Goal: Transaction & Acquisition: Purchase product/service

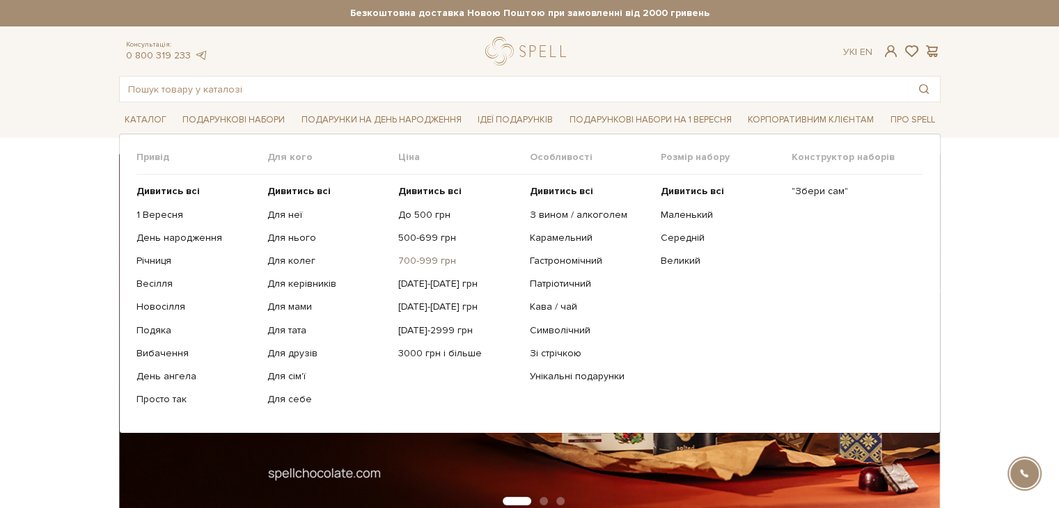
click at [437, 263] on link "700-999 грн" at bounding box center [458, 261] width 120 height 13
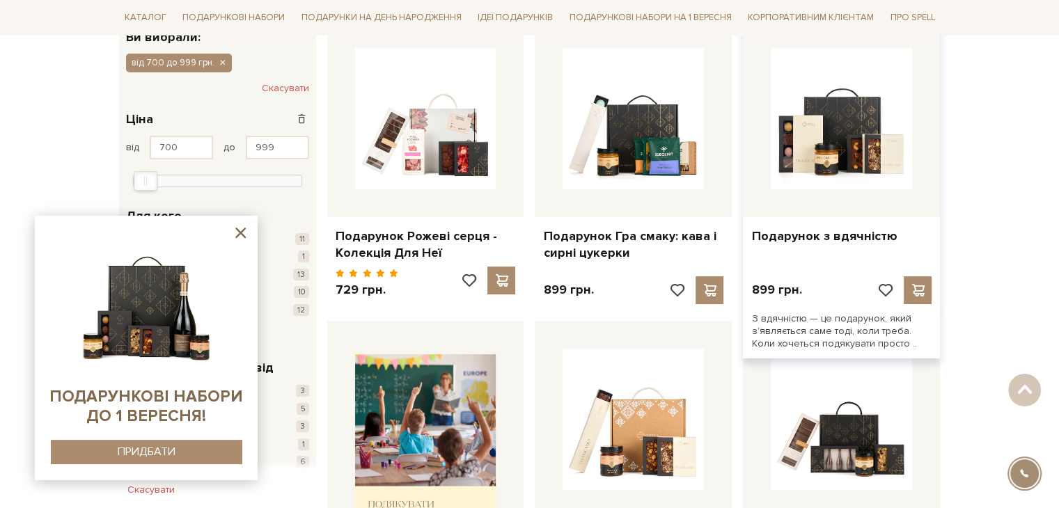
scroll to position [139, 0]
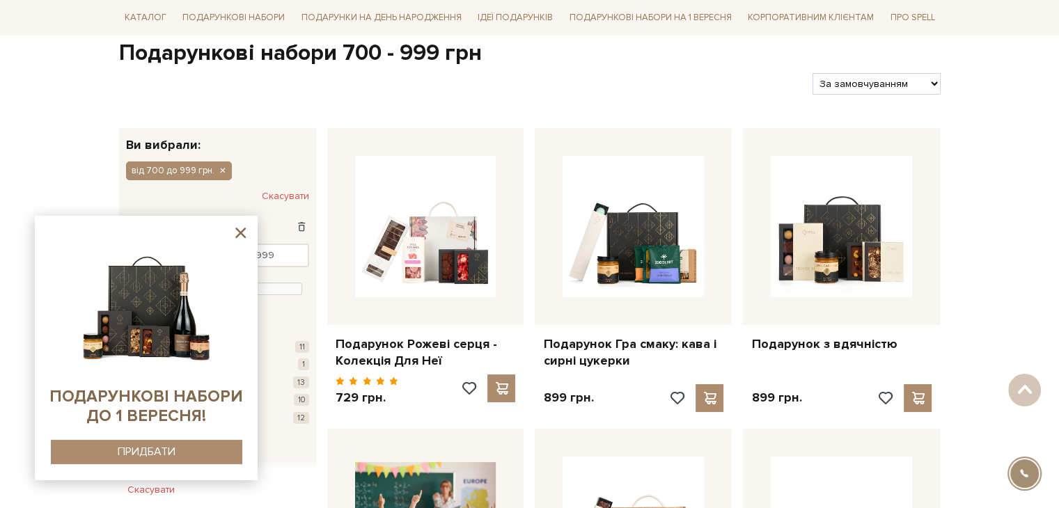
click at [236, 234] on icon at bounding box center [240, 232] width 17 height 17
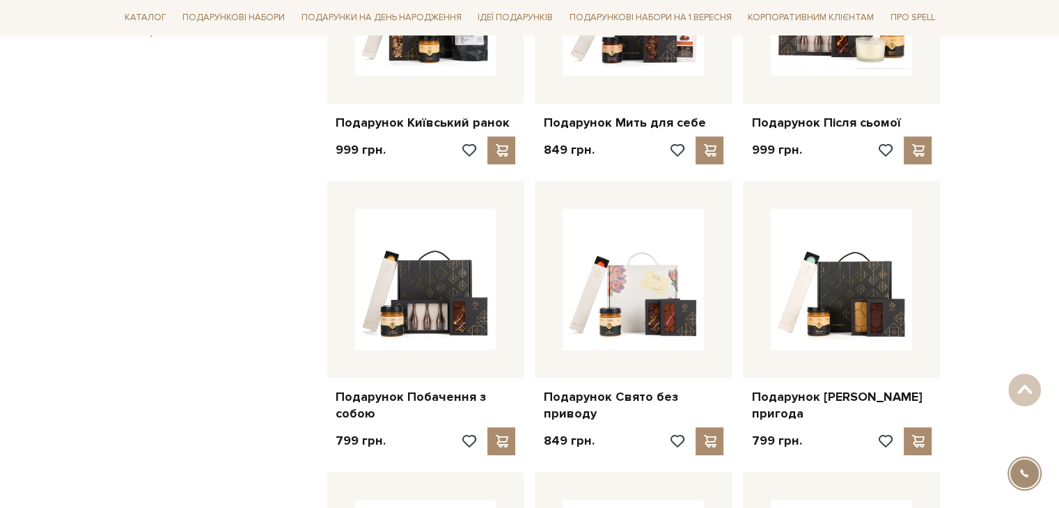
scroll to position [836, 0]
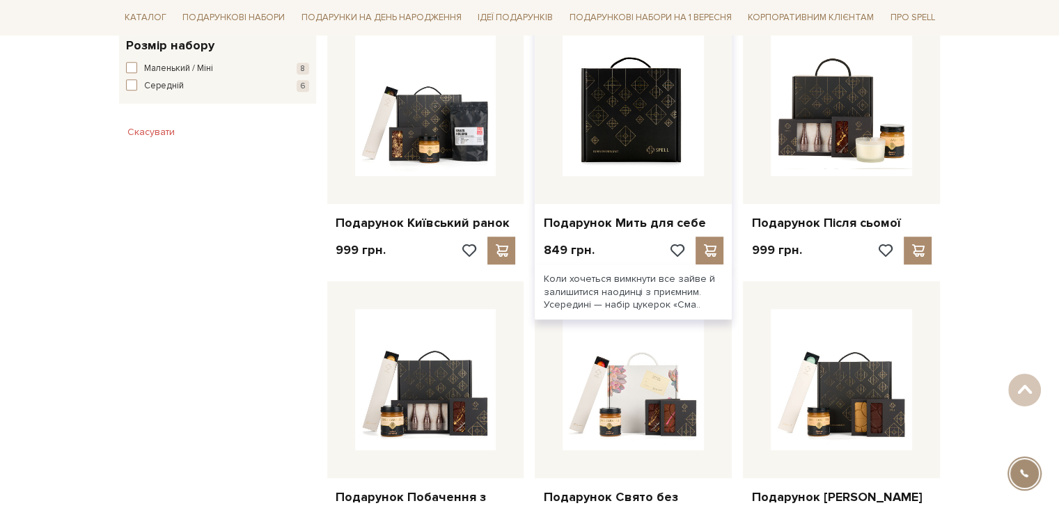
click at [666, 141] on img at bounding box center [633, 105] width 141 height 141
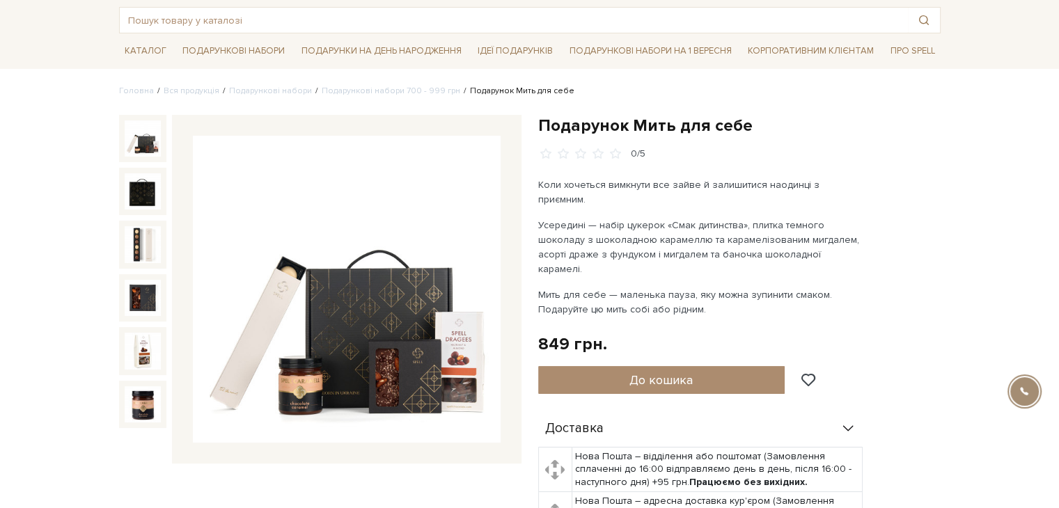
scroll to position [70, 0]
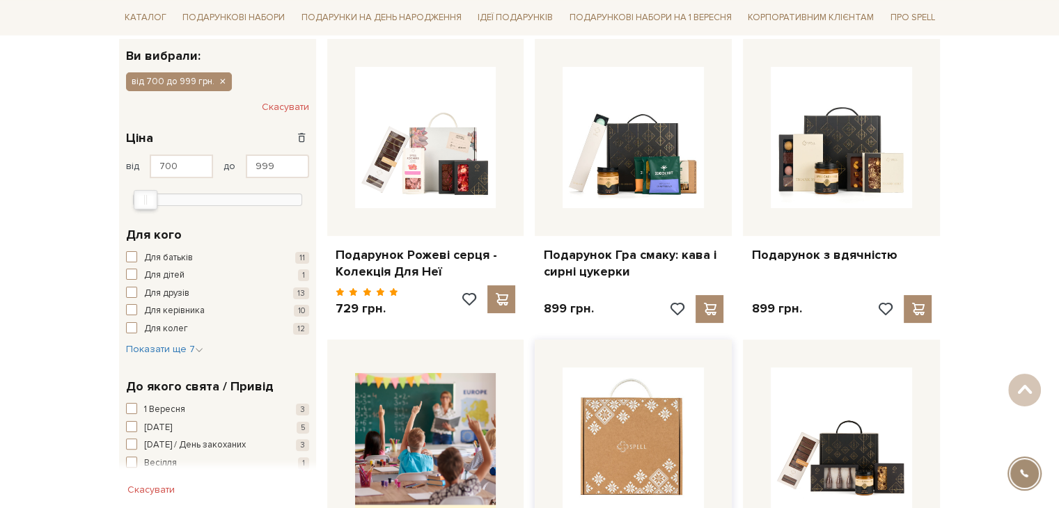
scroll to position [209, 0]
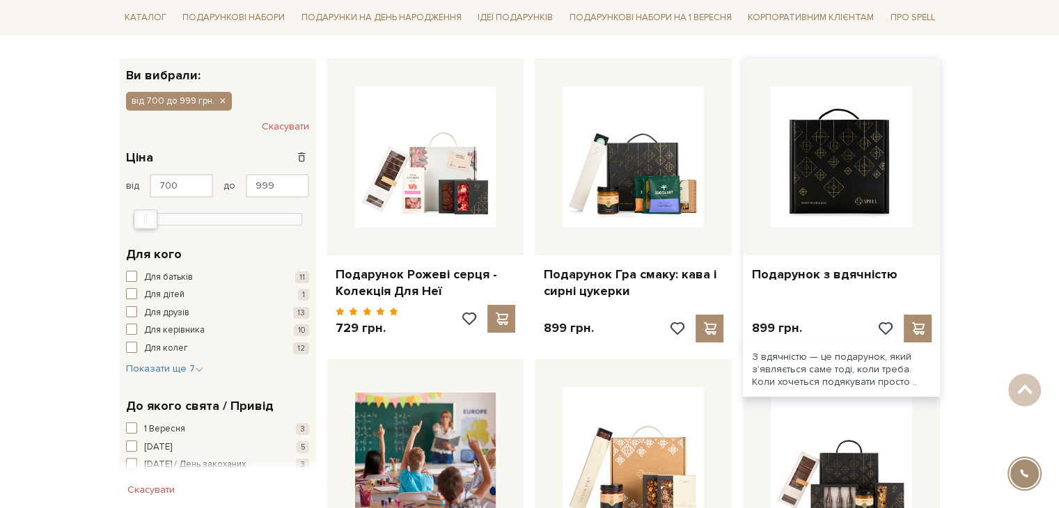
click at [831, 208] on img at bounding box center [841, 156] width 141 height 141
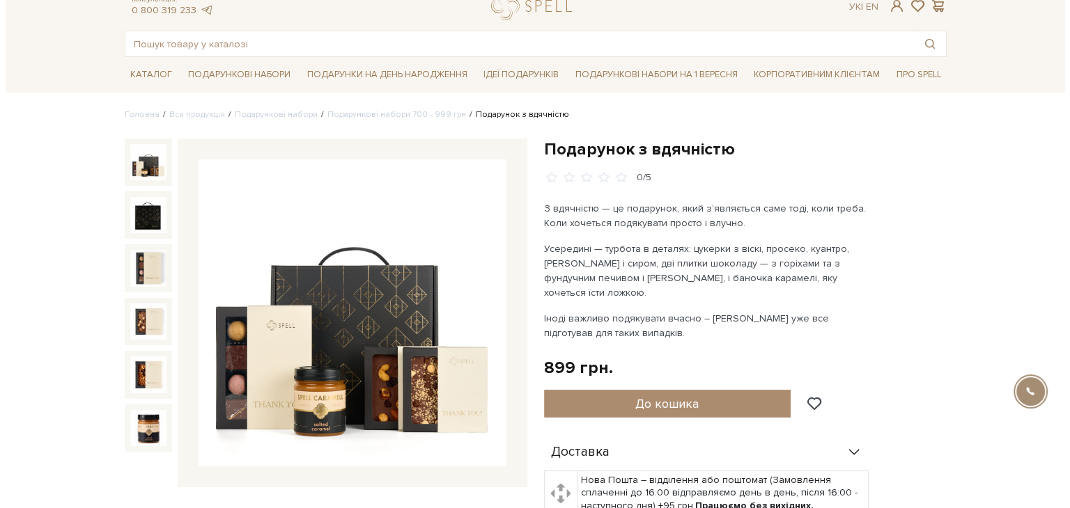
scroll to position [70, 0]
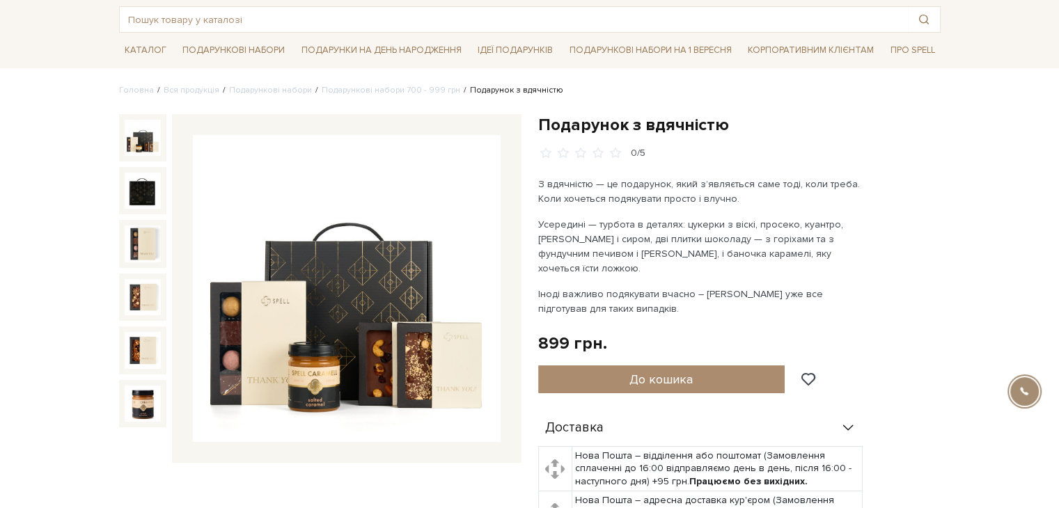
drag, startPoint x: 685, startPoint y: 371, endPoint x: 727, endPoint y: 337, distance: 53.9
click at [685, 372] on span "До кошика" at bounding box center [661, 379] width 63 height 15
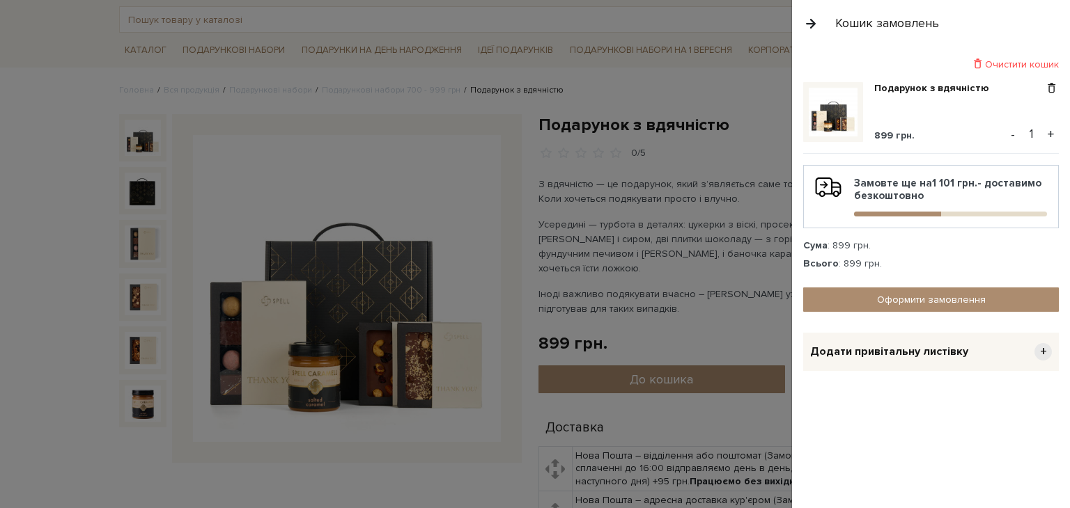
click at [777, 109] on div at bounding box center [535, 254] width 1070 height 508
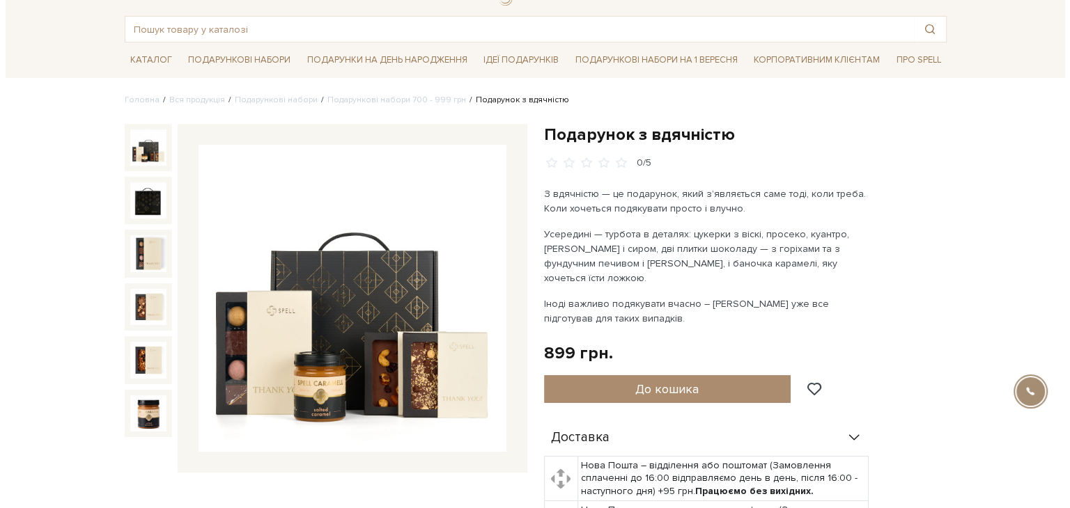
scroll to position [0, 0]
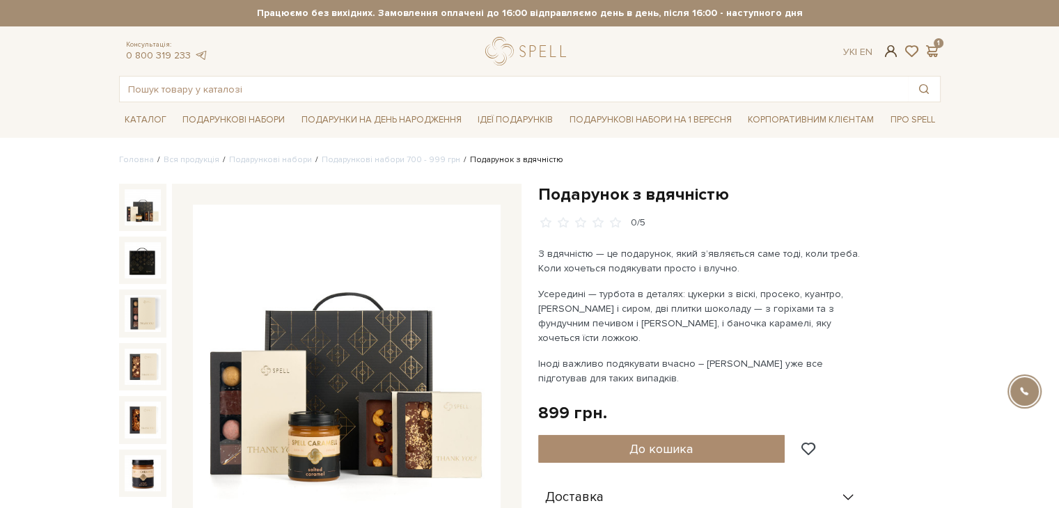
click at [885, 54] on span at bounding box center [890, 51] width 17 height 15
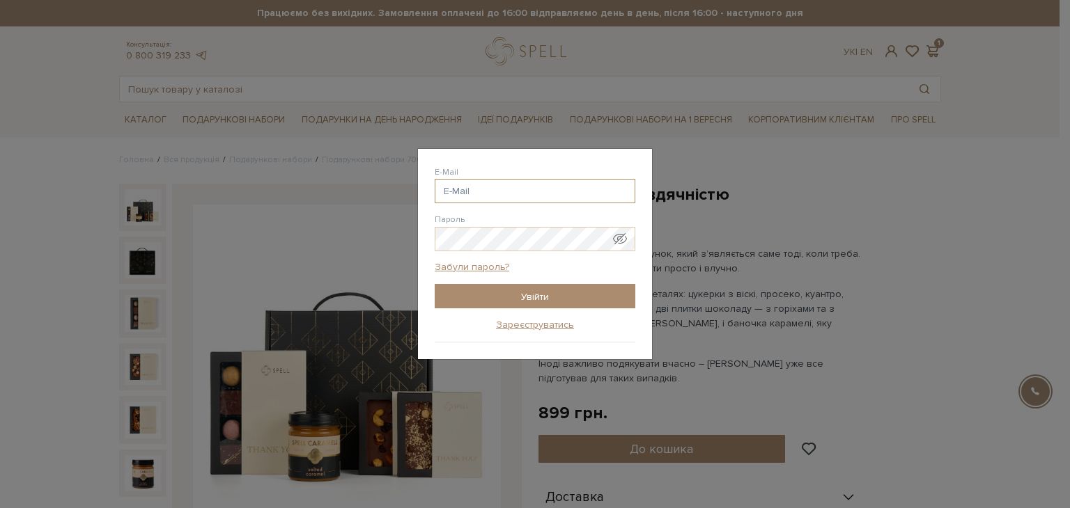
click at [481, 197] on input "E-Mail" at bounding box center [535, 191] width 201 height 24
type input "asyarey77@gmail.com"
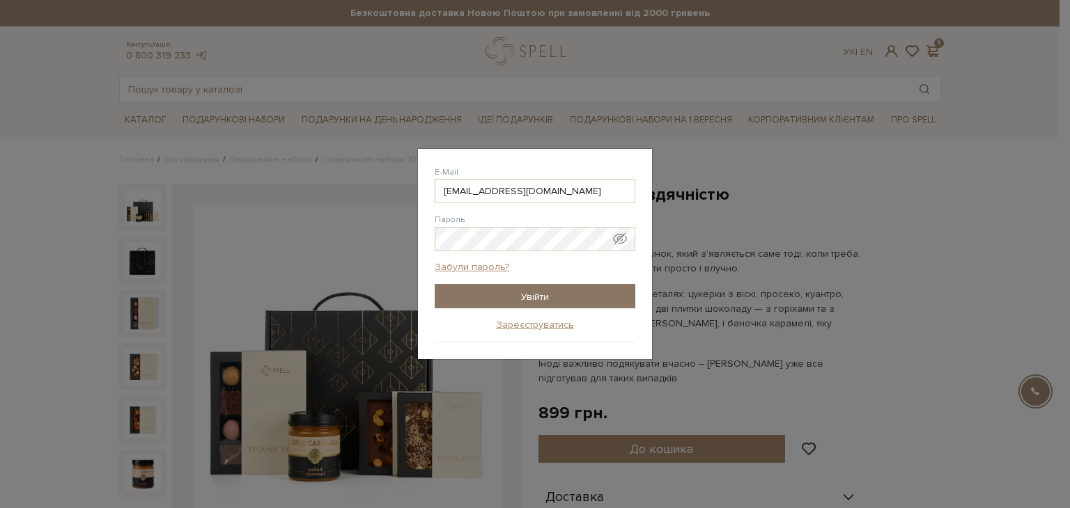
click at [564, 299] on input "Увійти" at bounding box center [535, 296] width 201 height 24
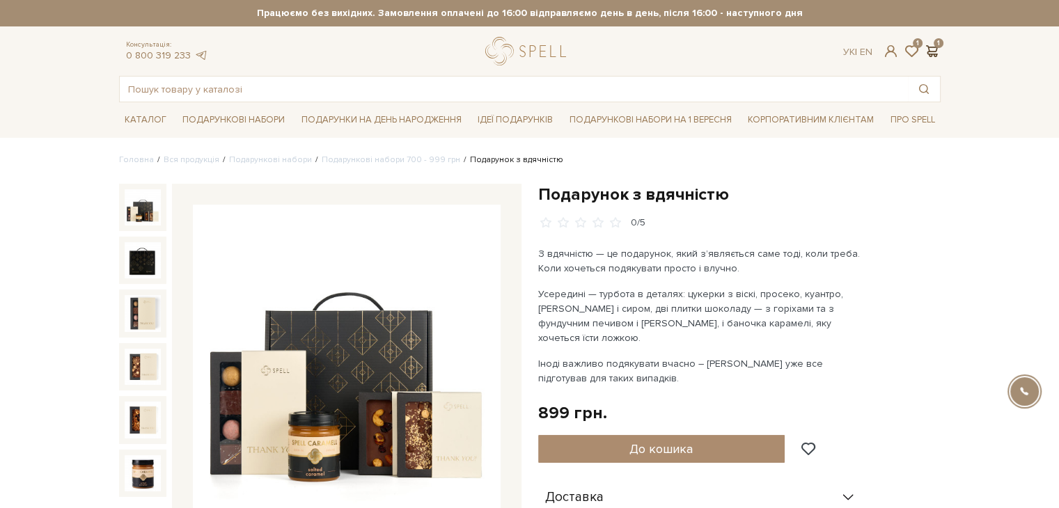
click at [933, 47] on span at bounding box center [932, 51] width 17 height 15
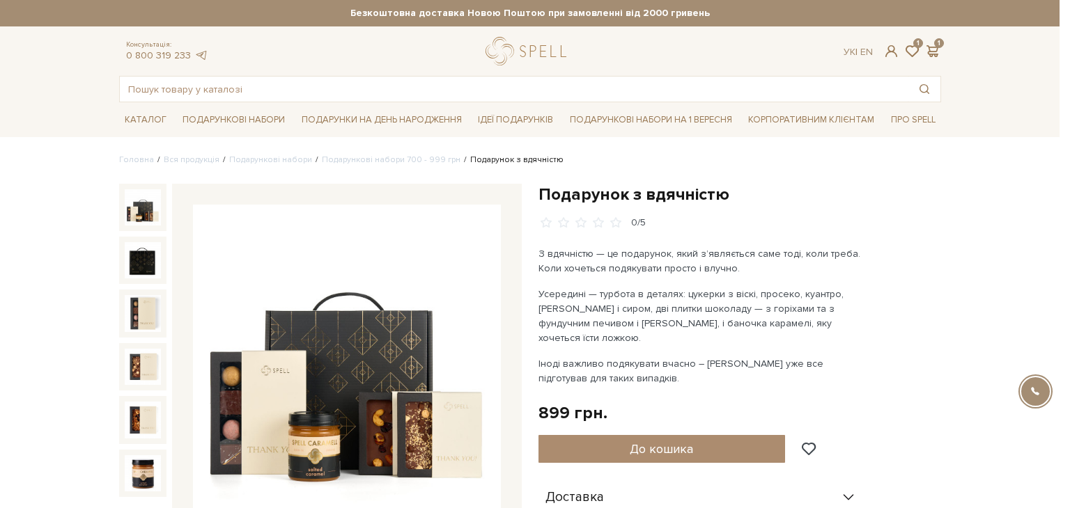
drag, startPoint x: 714, startPoint y: 173, endPoint x: 682, endPoint y: 141, distance: 45.8
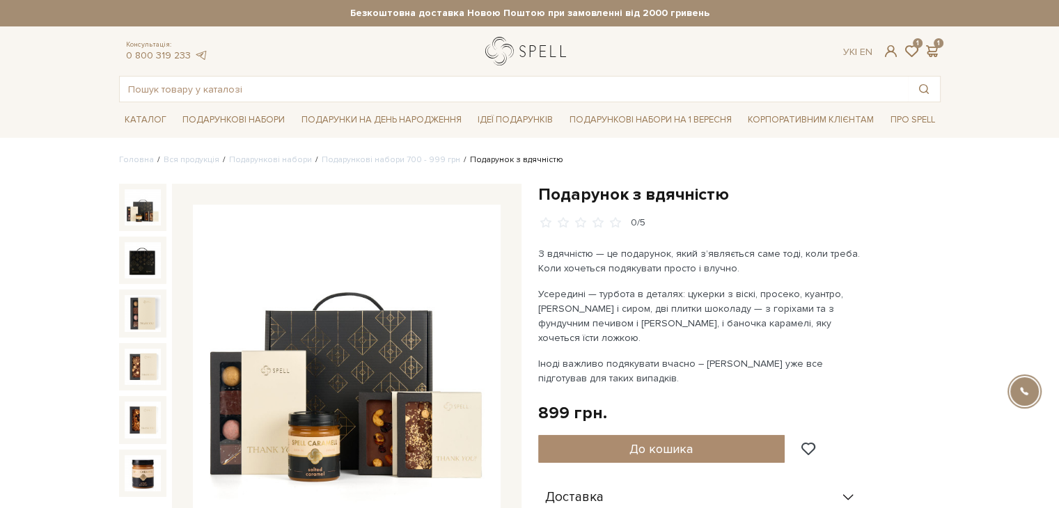
click at [518, 51] on link "logo" at bounding box center [528, 51] width 87 height 29
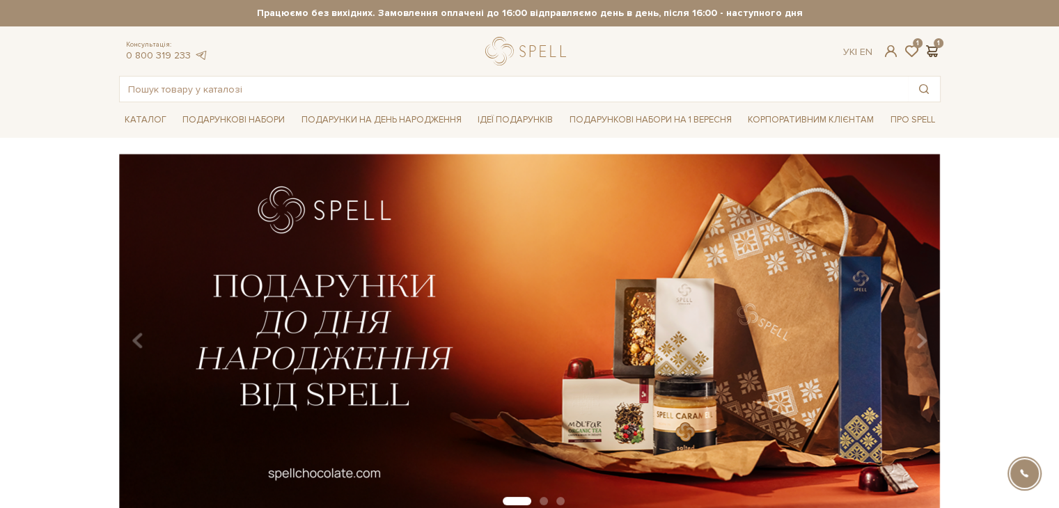
click at [930, 48] on span at bounding box center [932, 51] width 17 height 15
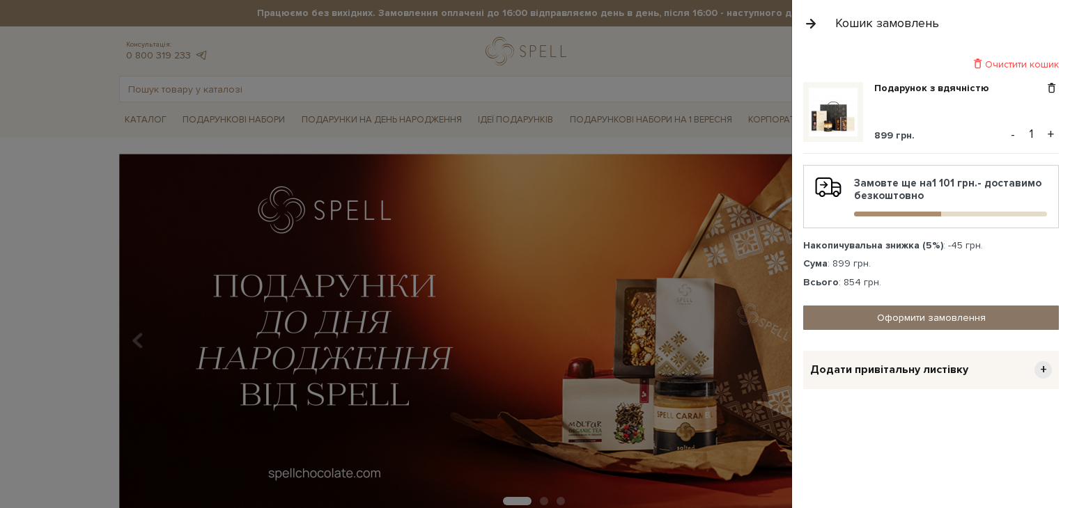
click at [957, 314] on link "Оформити замовлення" at bounding box center [931, 318] width 256 height 24
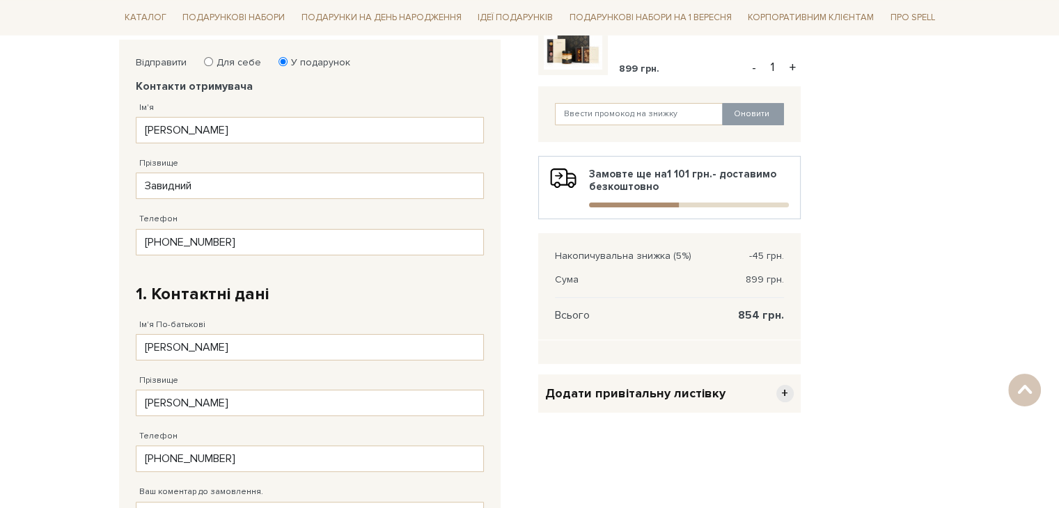
scroll to position [139, 0]
